Goal: Task Accomplishment & Management: Complete application form

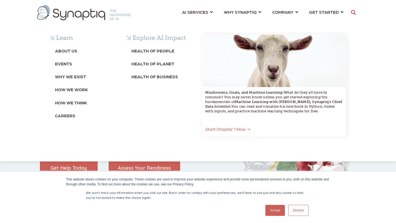
scroll to position [0, 2]
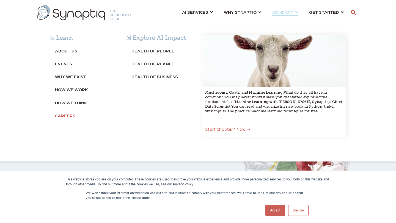
click at [67, 117] on b "Careers" at bounding box center [65, 115] width 20 height 5
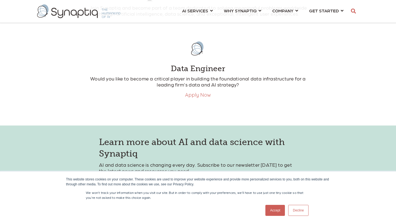
scroll to position [157, 0]
click at [296, 211] on link "Decline" at bounding box center [298, 210] width 20 height 11
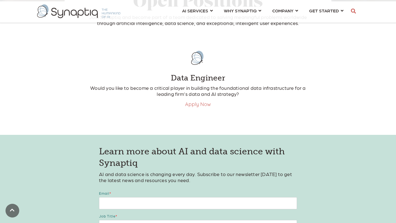
scroll to position [147, 0]
click at [201, 106] on link "Apply Now" at bounding box center [198, 105] width 26 height 6
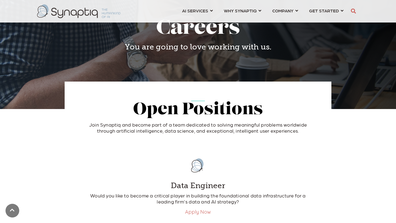
scroll to position [0, 0]
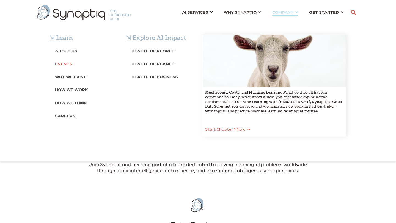
click at [64, 64] on b "Events" at bounding box center [63, 63] width 17 height 5
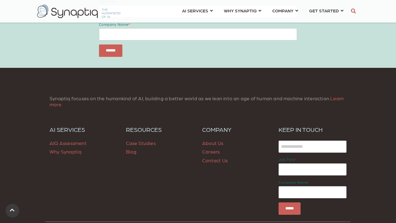
scroll to position [333, 0]
